Goal: Transaction & Acquisition: Purchase product/service

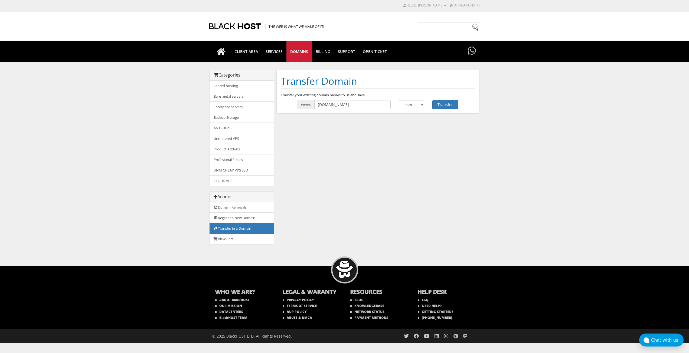
drag, startPoint x: 0, startPoint y: 0, endPoint x: 337, endPoint y: 101, distance: 352.0
click at [337, 101] on input "[DOMAIN_NAME]" at bounding box center [352, 104] width 76 height 9
type input "hghcanada"
click at [412, 106] on select ".com .net .org .us .info .biz" at bounding box center [412, 104] width 26 height 9
select select ".net"
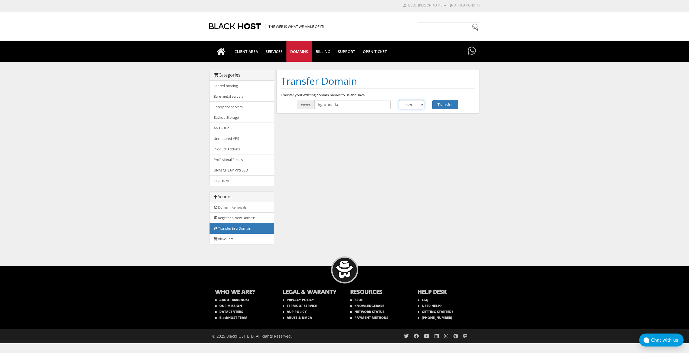
click at [399, 100] on select ".com .net .org .us .info .biz" at bounding box center [412, 104] width 26 height 9
click at [447, 106] on button "Transfer" at bounding box center [445, 104] width 26 height 9
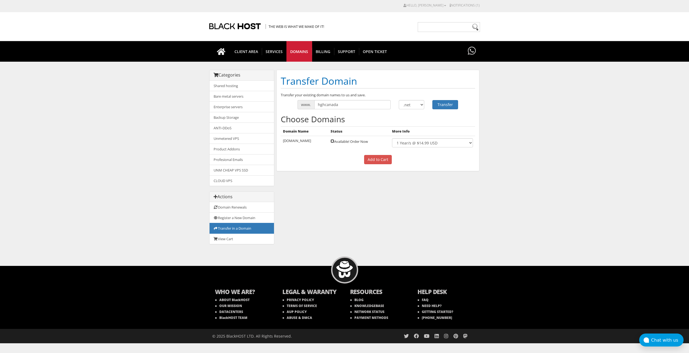
click at [330, 141] on input "checkbox" at bounding box center [332, 141] width 4 height 4
checkbox input "true"
click at [378, 160] on input "Add to Cart" at bounding box center [378, 159] width 28 height 9
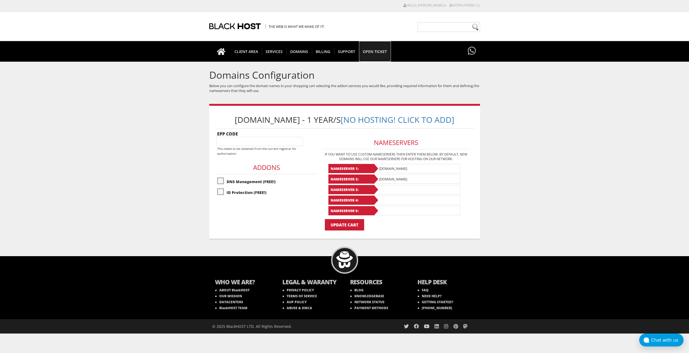
click at [378, 50] on span "Open Ticket" at bounding box center [375, 51] width 32 height 7
